Goal: Information Seeking & Learning: Learn about a topic

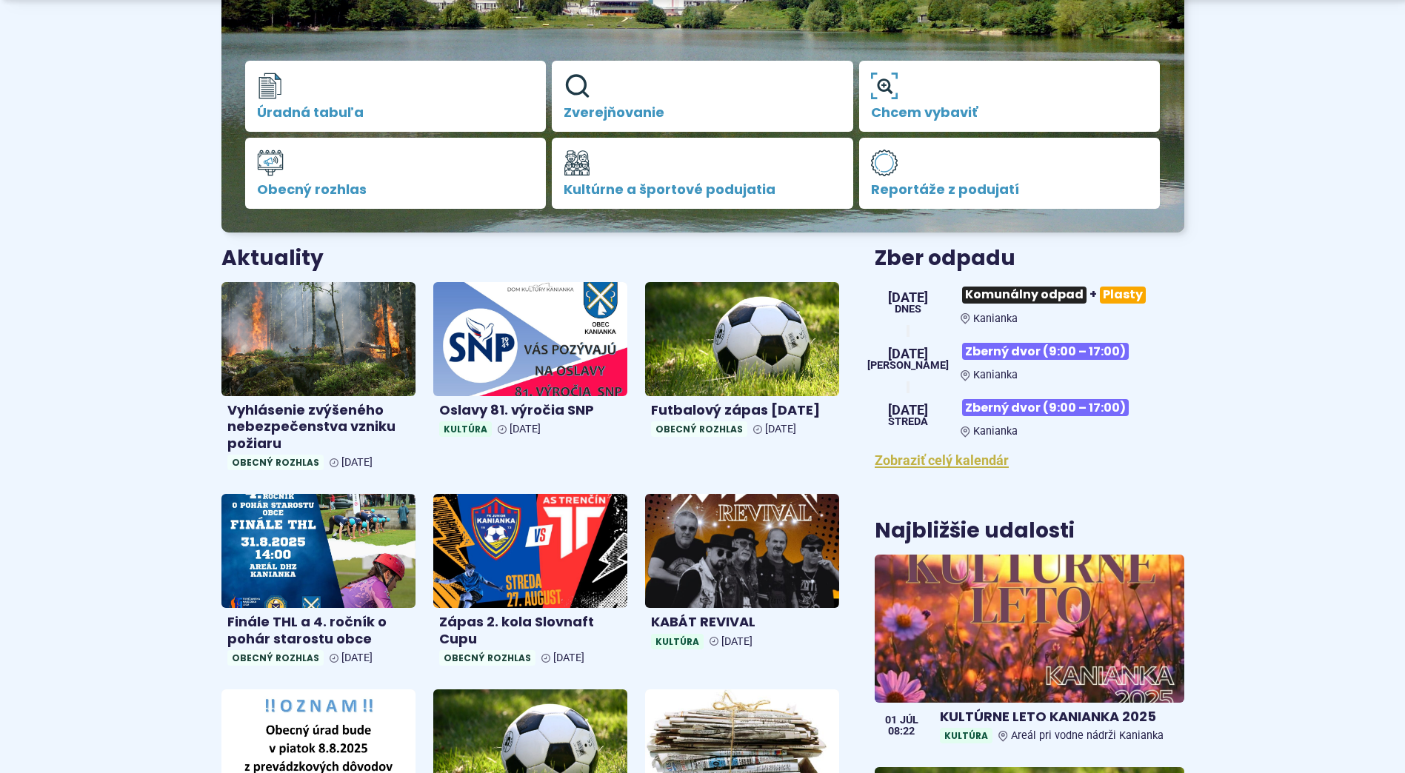
scroll to position [370, 0]
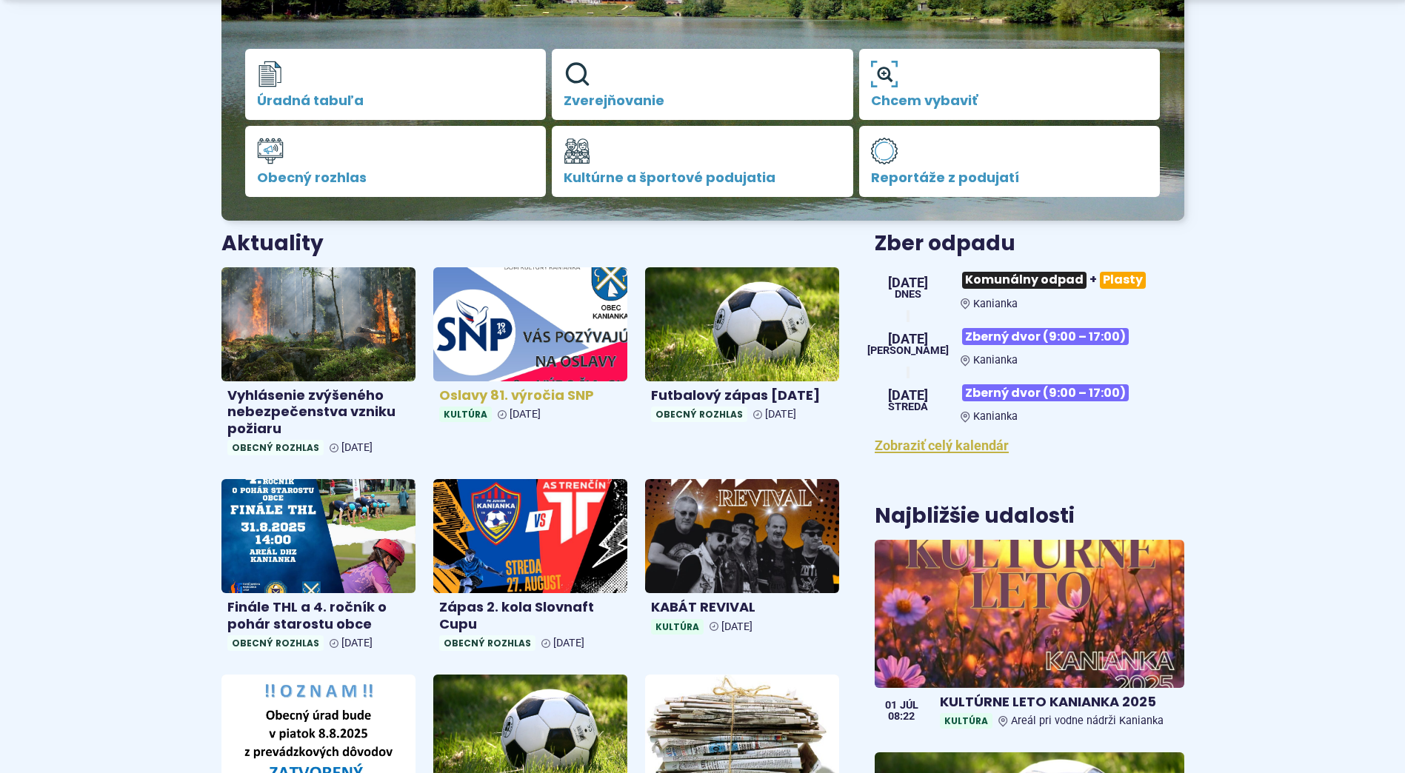
click at [608, 350] on img at bounding box center [531, 324] width 224 height 131
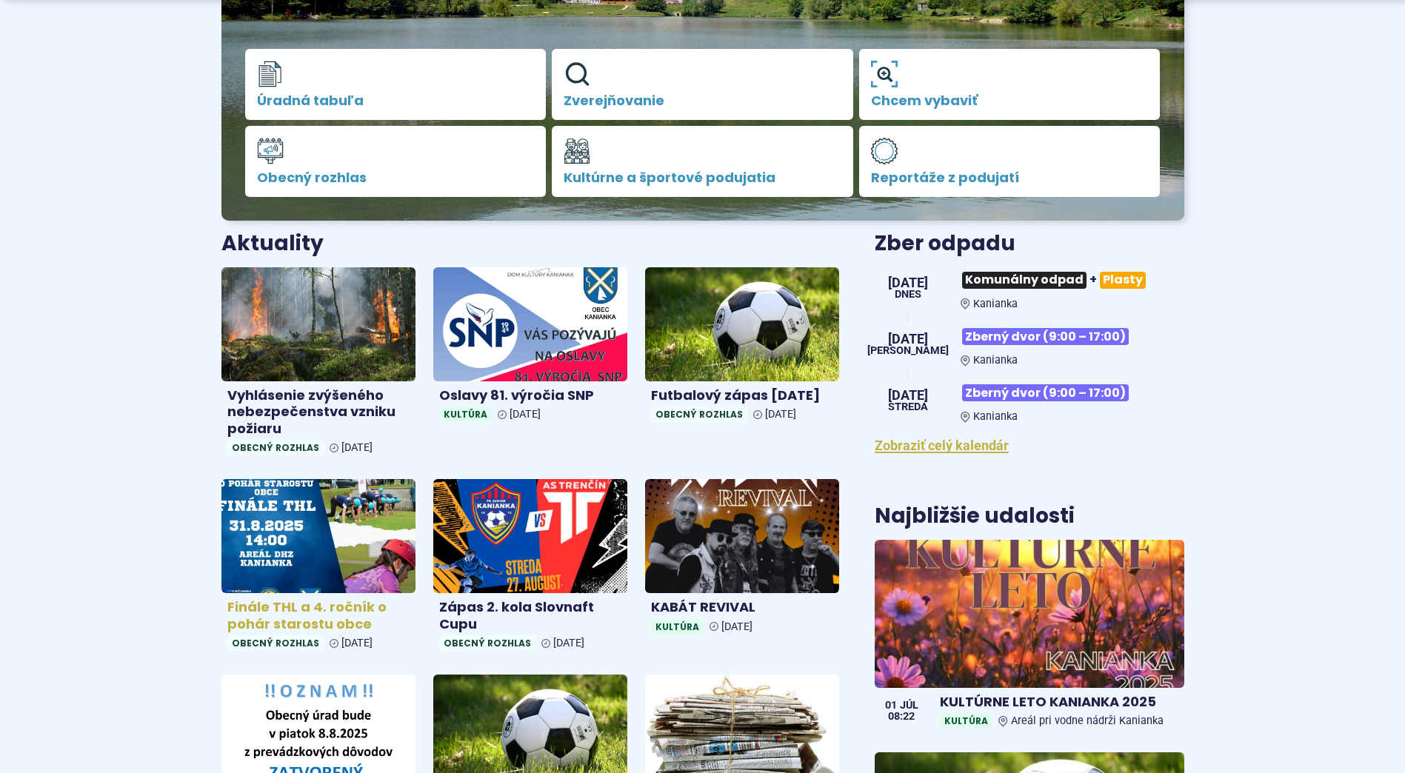
click at [364, 524] on img at bounding box center [319, 536] width 224 height 131
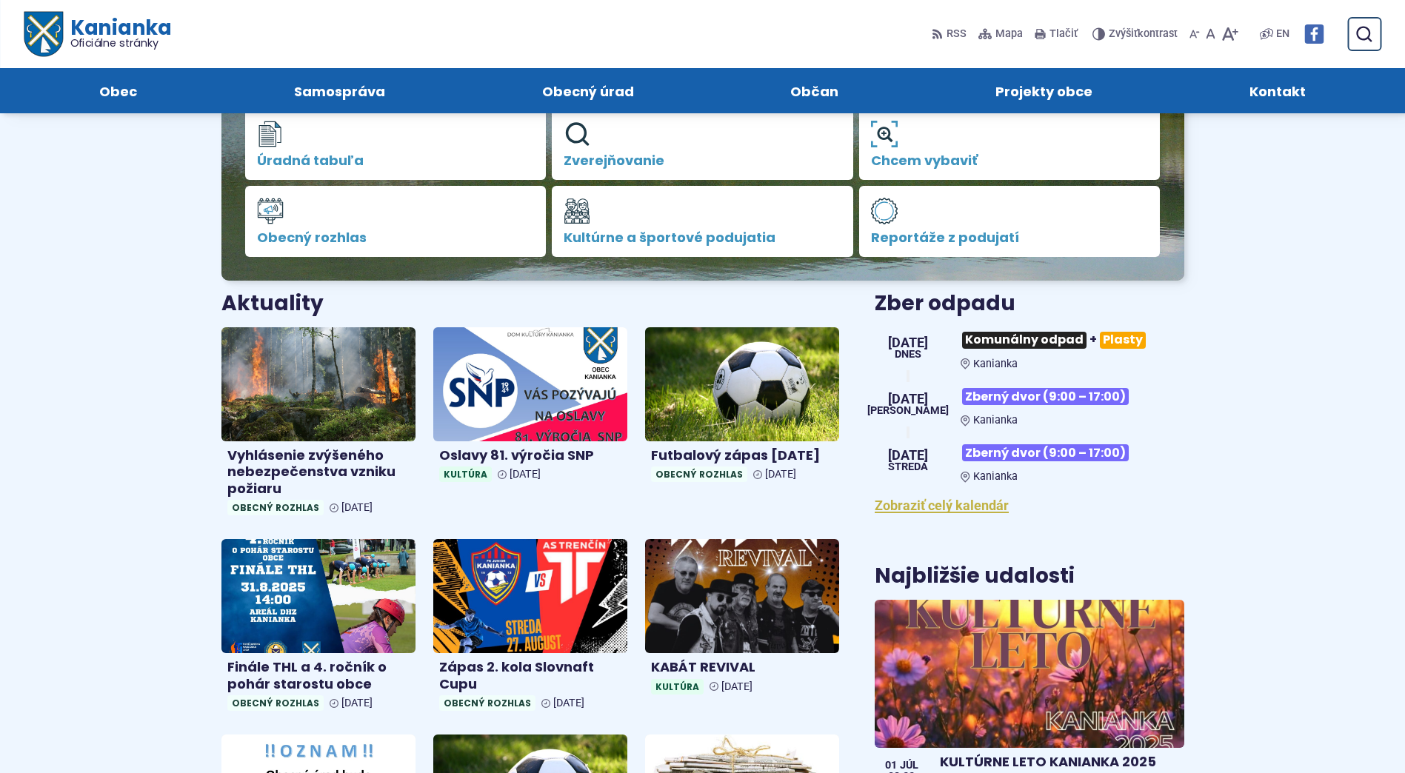
scroll to position [0, 0]
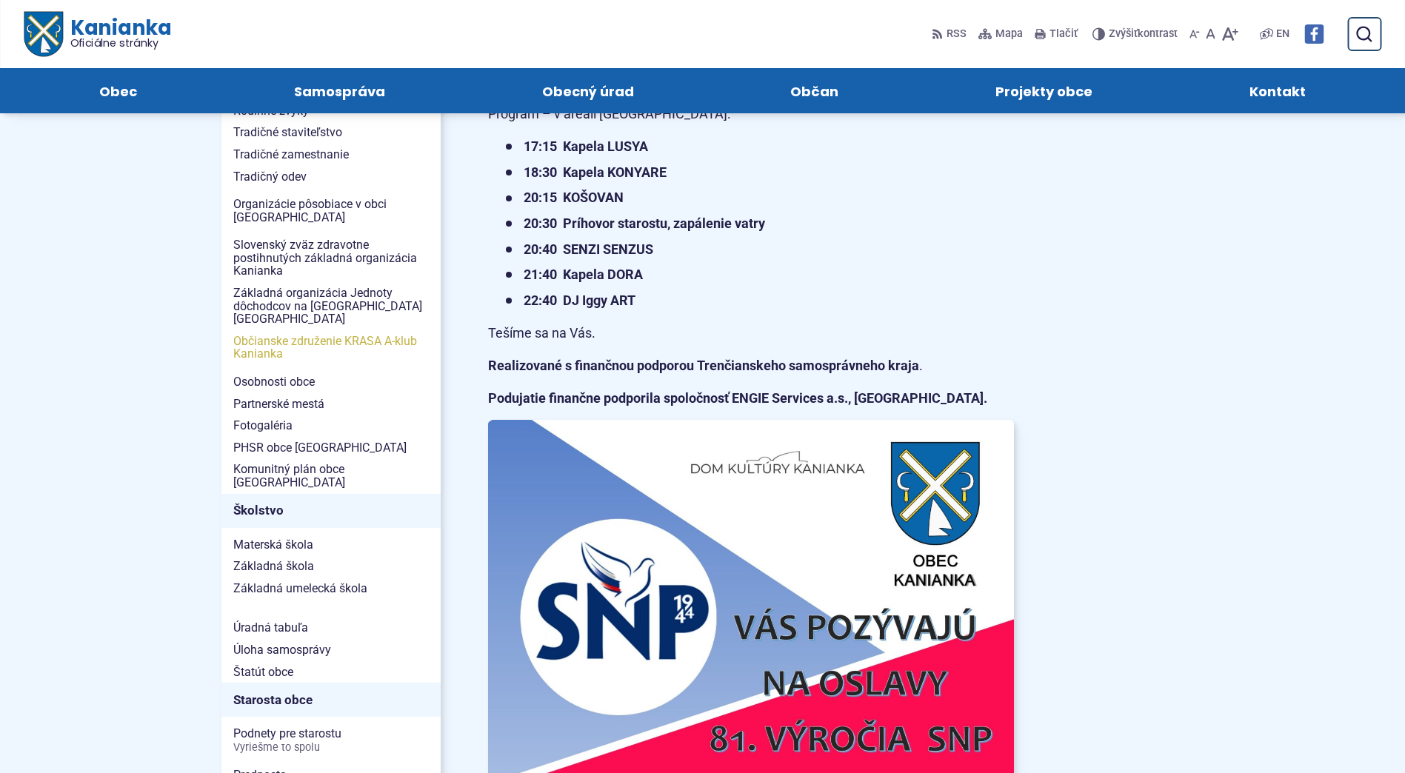
scroll to position [370, 0]
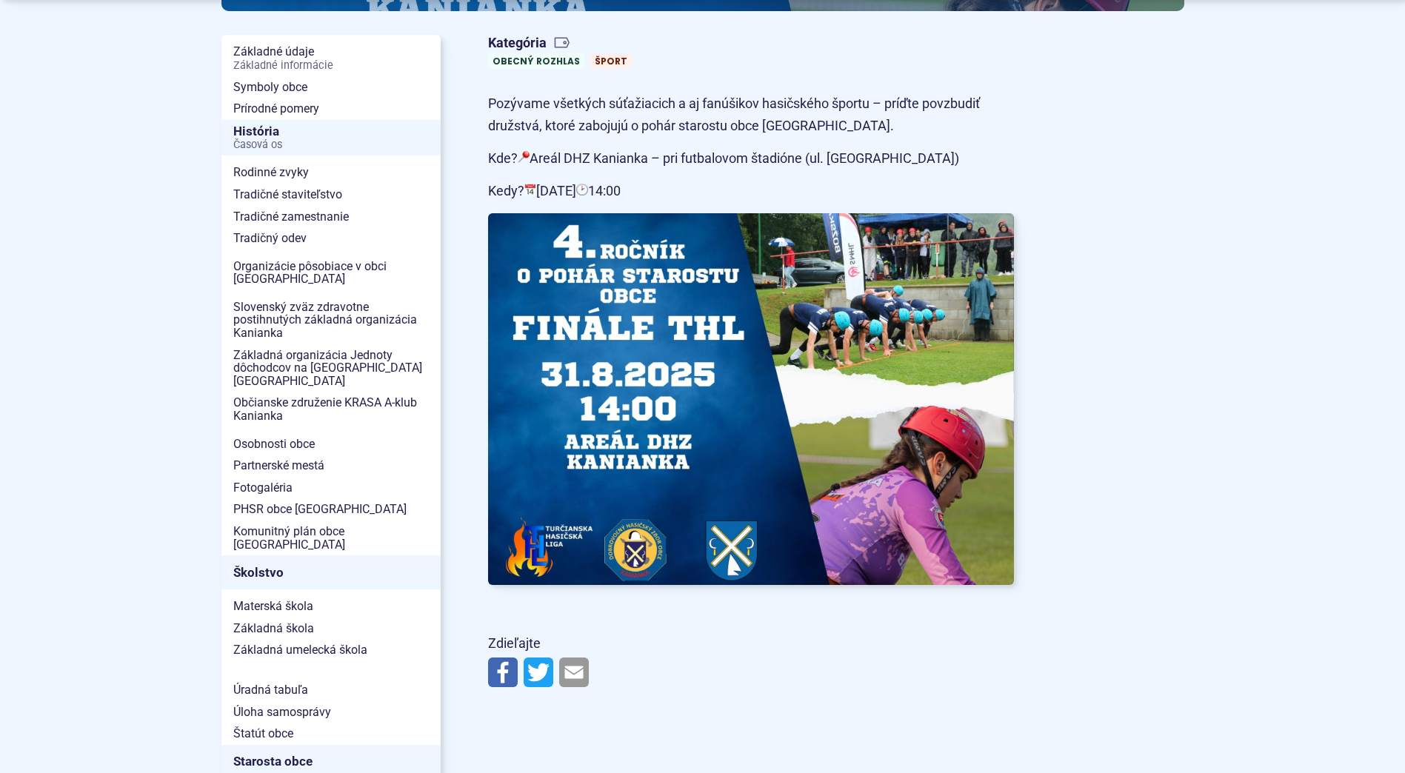
scroll to position [741, 0]
